Goal: Entertainment & Leisure: Consume media (video, audio)

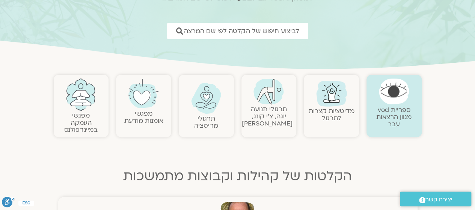
scroll to position [97, 0]
click at [89, 107] on img at bounding box center [81, 94] width 30 height 32
click at [83, 126] on link "מפגשי העמקה במיינדפולנס" at bounding box center [80, 122] width 33 height 23
click at [85, 114] on link "מפגשי העמקה במיינדפולנס" at bounding box center [80, 122] width 33 height 23
click at [83, 111] on link "מפגשי העמקה במיינדפולנס" at bounding box center [80, 122] width 33 height 23
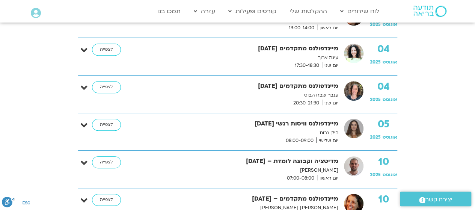
scroll to position [219, 0]
click at [96, 124] on link "לצפייה" at bounding box center [106, 124] width 29 height 12
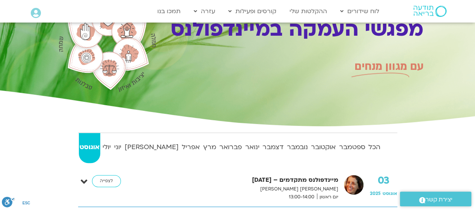
scroll to position [46, 0]
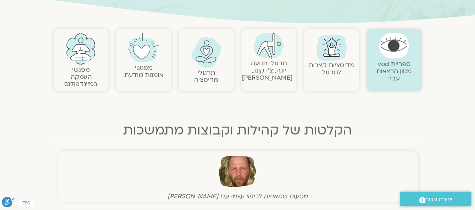
scroll to position [145, 0]
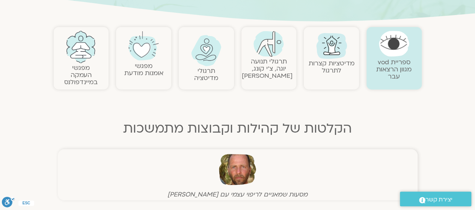
click at [88, 70] on link "מפגשי העמקה במיינדפולנס" at bounding box center [80, 74] width 33 height 23
click at [82, 70] on link "מפגשי העמקה במיינדפולנס" at bounding box center [80, 74] width 33 height 23
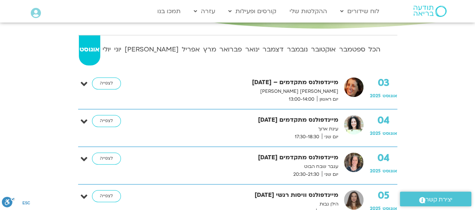
scroll to position [157, 0]
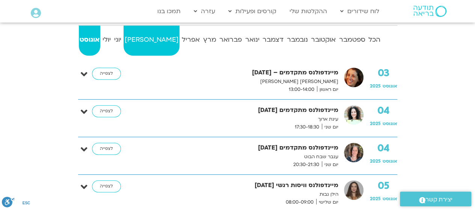
click at [144, 41] on strong "מאי" at bounding box center [152, 39] width 56 height 11
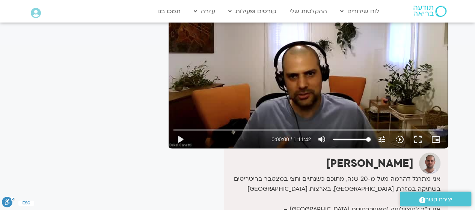
scroll to position [90, 0]
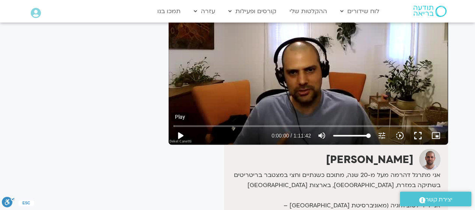
click at [180, 133] on button "play_arrow" at bounding box center [180, 136] width 18 height 18
click at [193, 127] on input "Seek" at bounding box center [308, 126] width 269 height 5
type input "297.020378"
type input "52.0241477272727"
click at [352, 134] on input "Volume" at bounding box center [352, 135] width 38 height 5
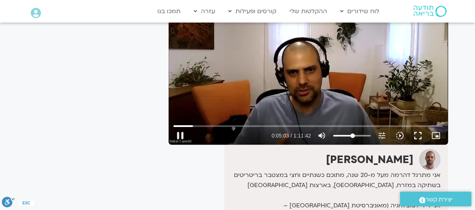
type input "303.307138"
type input "31.5696022727273"
type input "303.340887"
type input "31.5696022727273"
click at [346, 135] on input "Volume" at bounding box center [352, 135] width 38 height 5
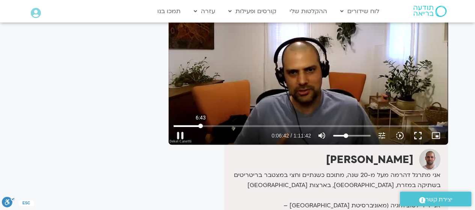
click at [201, 127] on input "Seek" at bounding box center [308, 126] width 269 height 5
click at [209, 127] on input "Seek" at bounding box center [308, 126] width 269 height 5
click at [219, 127] on input "Seek" at bounding box center [308, 126] width 269 height 5
click at [225, 127] on input "Seek" at bounding box center [308, 126] width 269 height 5
click at [220, 127] on input "Seek" at bounding box center [308, 126] width 269 height 5
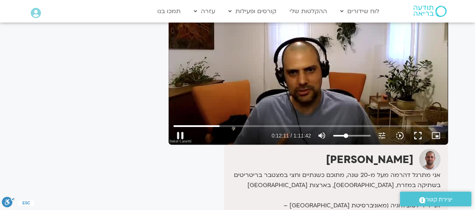
type input "731.300298"
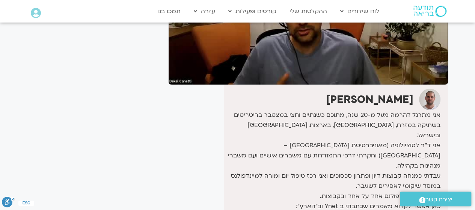
scroll to position [150, 0]
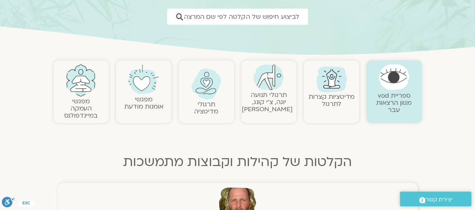
scroll to position [116, 0]
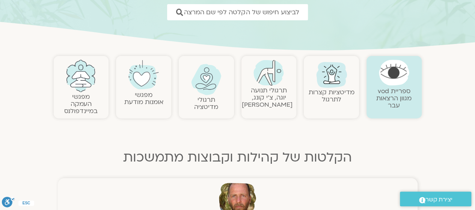
click at [331, 97] on link "מדיטציות קצרות לתרגול" at bounding box center [332, 96] width 46 height 16
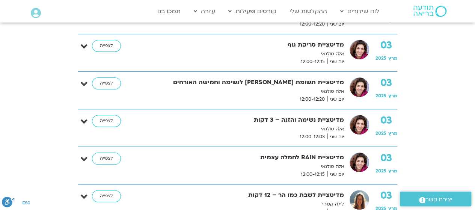
scroll to position [247, 0]
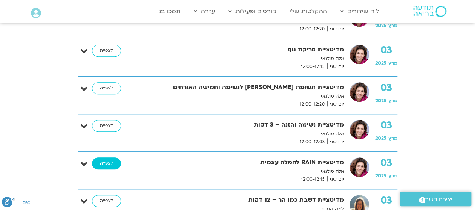
click at [105, 162] on link "לצפייה" at bounding box center [106, 163] width 29 height 12
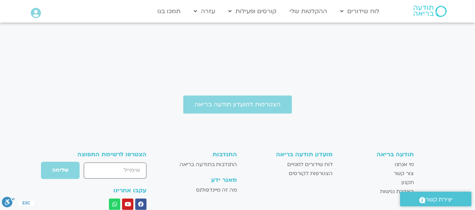
scroll to position [385, 0]
